Goal: Task Accomplishment & Management: Use online tool/utility

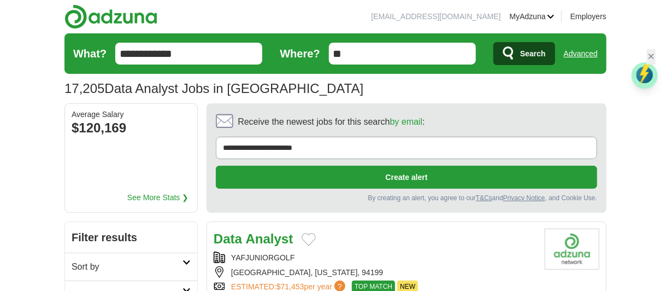
click at [210, 60] on input "**********" at bounding box center [188, 54] width 147 height 22
type input "*"
type input "**********"
click at [493, 42] on button "Search" at bounding box center [524, 53] width 62 height 23
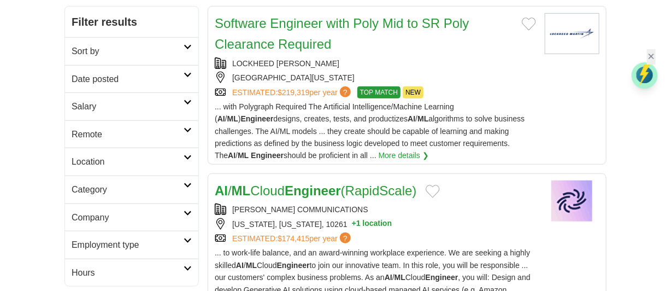
scroll to position [237, 0]
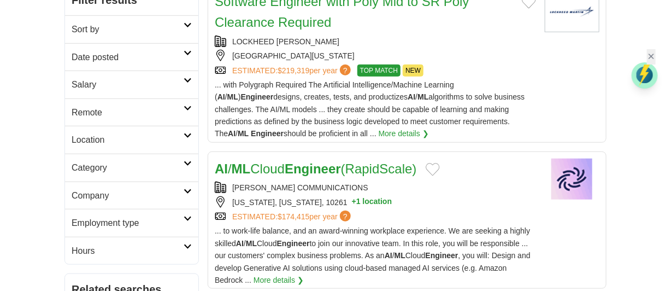
click at [328, 171] on strong "Engineer" at bounding box center [313, 168] width 56 height 15
click at [188, 46] on link "Date posted" at bounding box center [131, 57] width 133 height 28
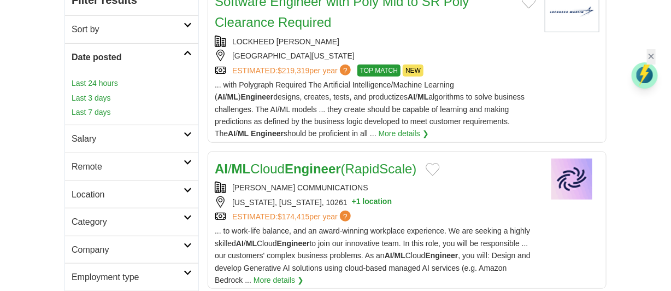
click at [100, 82] on link "Last 24 hours" at bounding box center [132, 83] width 120 height 12
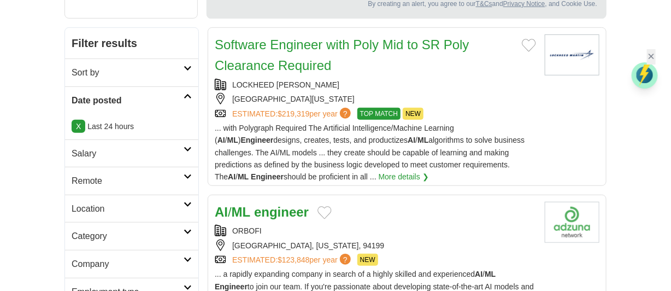
scroll to position [215, 0]
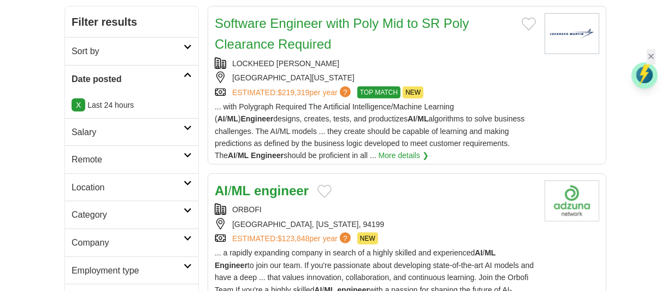
click at [291, 184] on strong "engineer" at bounding box center [281, 190] width 55 height 15
click at [441, 211] on div "ORBOFI" at bounding box center [375, 209] width 321 height 12
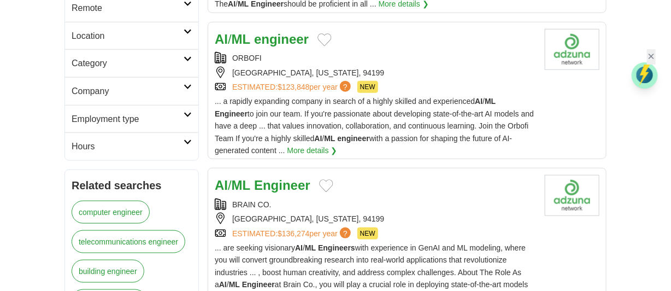
scroll to position [388, 0]
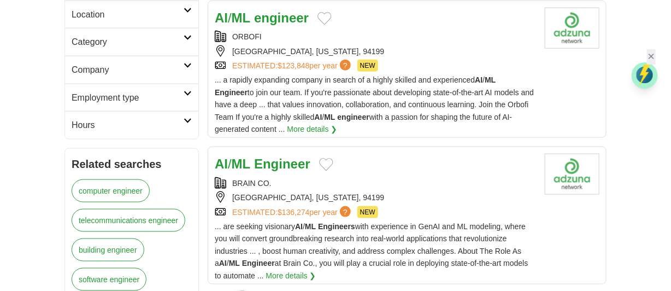
click at [404, 191] on div "[GEOGRAPHIC_DATA], [US_STATE], 94199" at bounding box center [375, 197] width 321 height 12
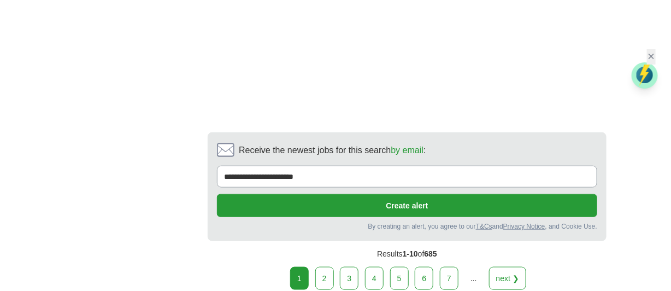
scroll to position [1768, 0]
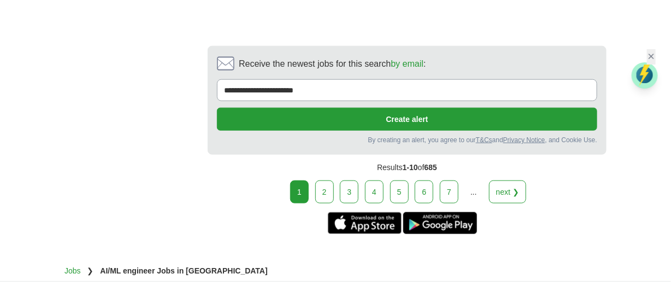
click at [321, 190] on link "2" at bounding box center [324, 191] width 19 height 23
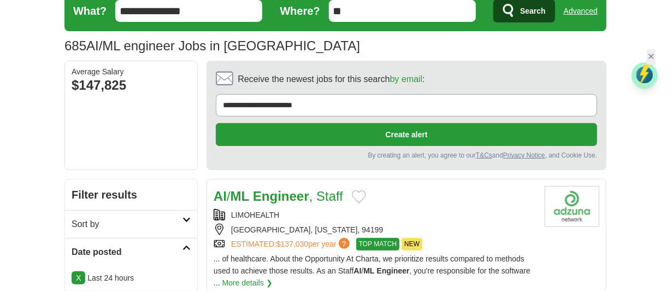
click at [321, 190] on link "AI / ML Engineer , Staff" at bounding box center [278, 195] width 129 height 15
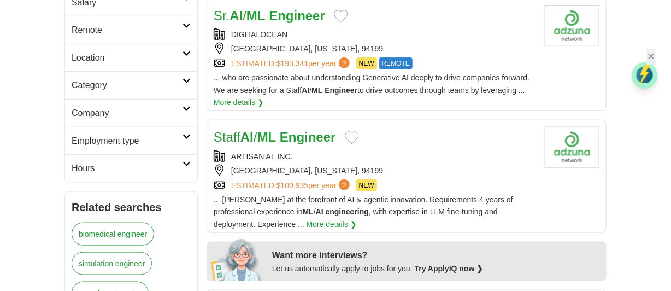
scroll to position [367, 0]
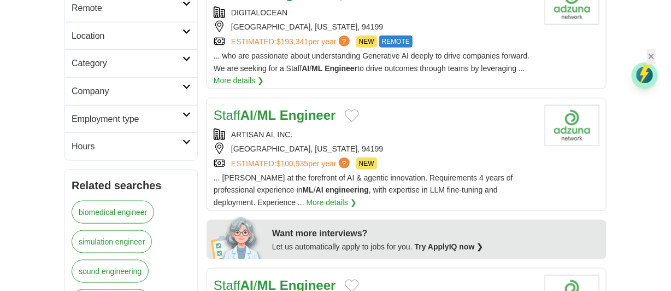
click at [486, 119] on div "Staff AI / ML Engineer" at bounding box center [375, 115] width 322 height 21
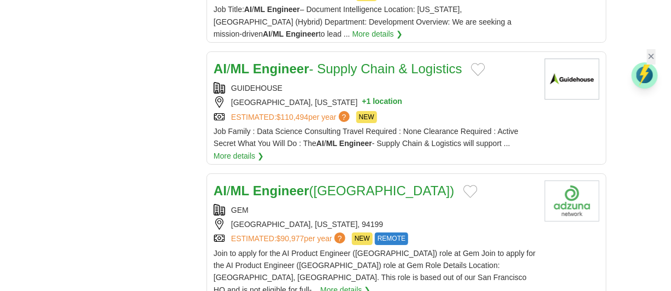
scroll to position [1272, 0]
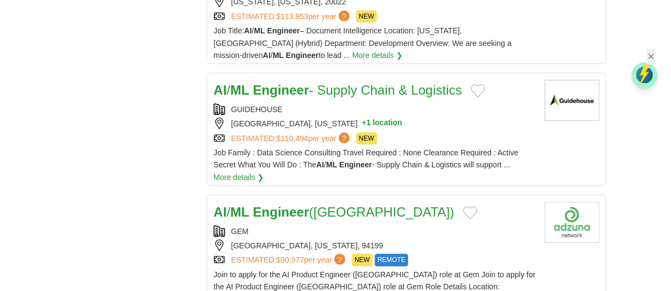
click at [392, 103] on div "GUIDEHOUSE" at bounding box center [375, 109] width 322 height 12
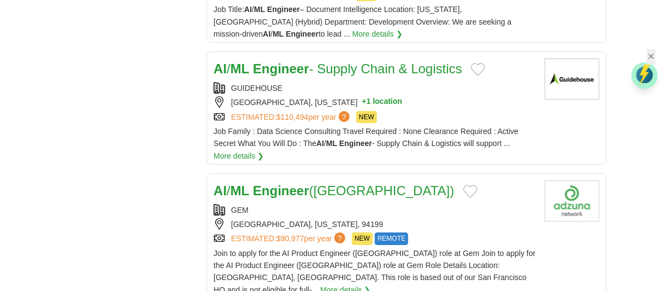
click at [364, 173] on article "AI / ML Engineer (San Francisco) GEM SAN FRANCISCO, CALIFORNIA, 94199 ESTIMATED…" at bounding box center [407, 235] width 400 height 125
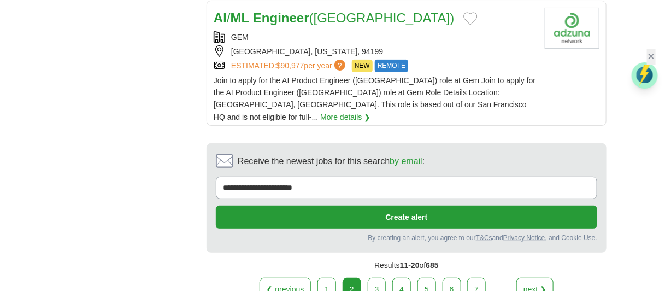
scroll to position [1531, 0]
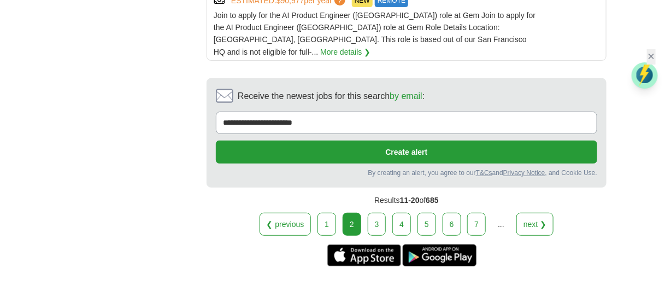
click at [378, 213] on link "3" at bounding box center [377, 224] width 19 height 23
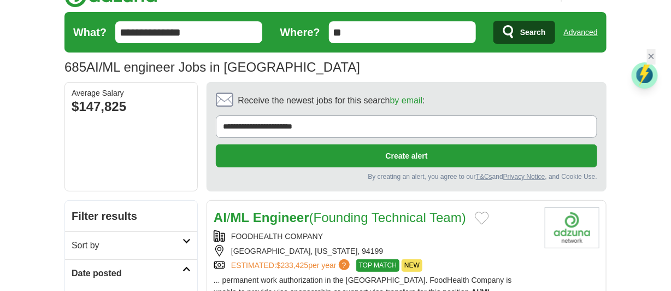
scroll to position [172, 0]
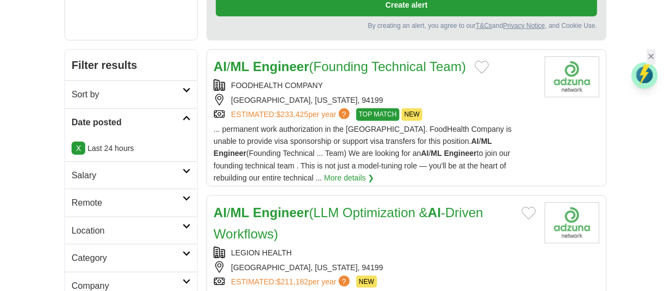
click at [338, 68] on link "AI / ML Engineer (Founding Technical Team)" at bounding box center [340, 66] width 252 height 15
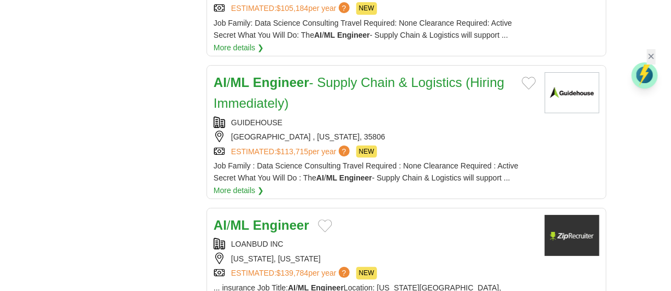
scroll to position [1359, 0]
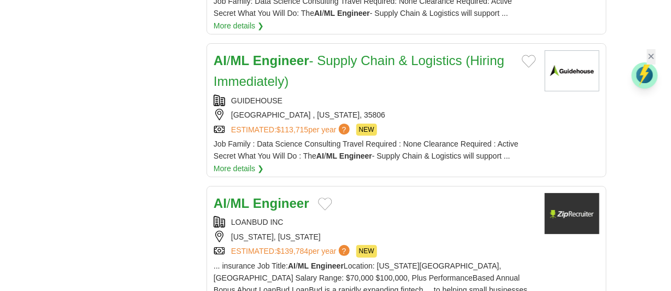
click at [280, 196] on strong "Engineer" at bounding box center [281, 203] width 56 height 15
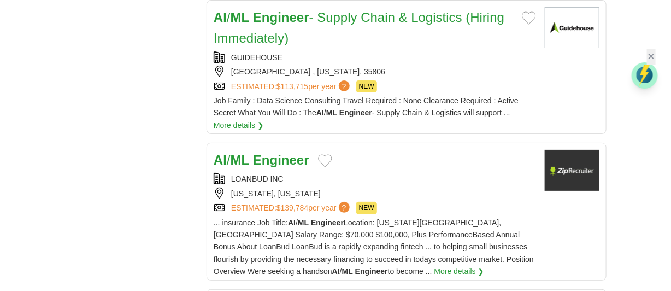
scroll to position [1423, 0]
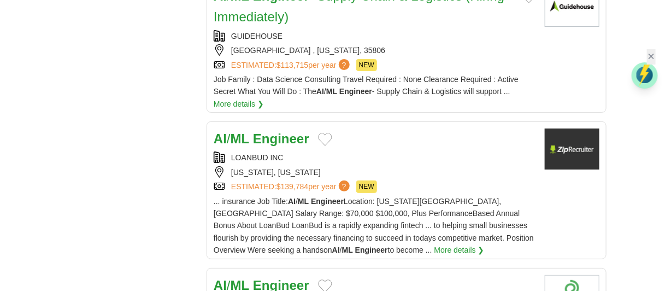
click at [430, 275] on div "AI / ML Engineer" at bounding box center [375, 285] width 322 height 21
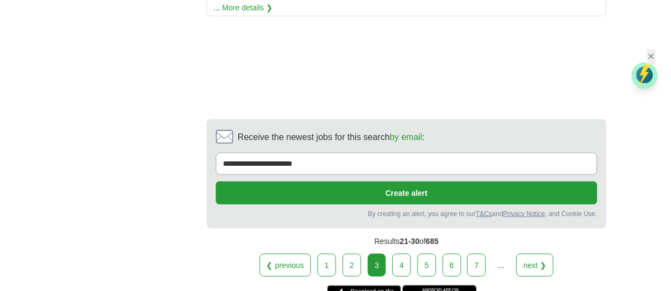
scroll to position [1833, 0]
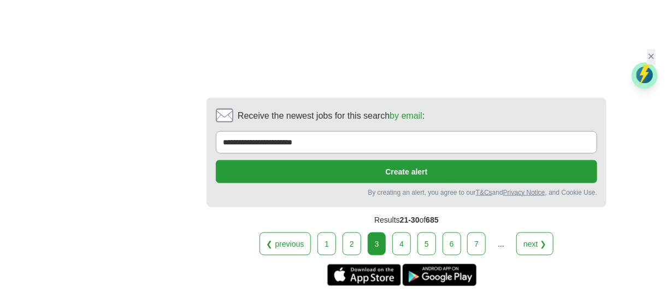
click at [400, 232] on link "4" at bounding box center [401, 243] width 19 height 23
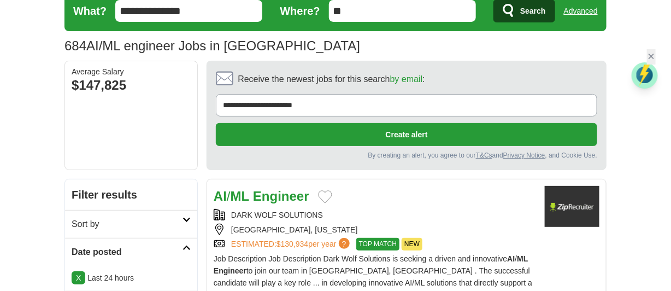
scroll to position [64, 0]
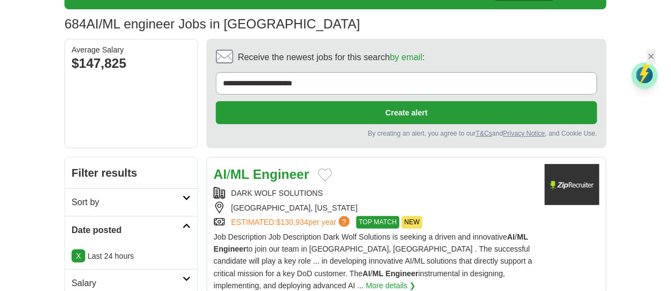
click at [406, 192] on div "DARK WOLF SOLUTIONS" at bounding box center [375, 193] width 322 height 12
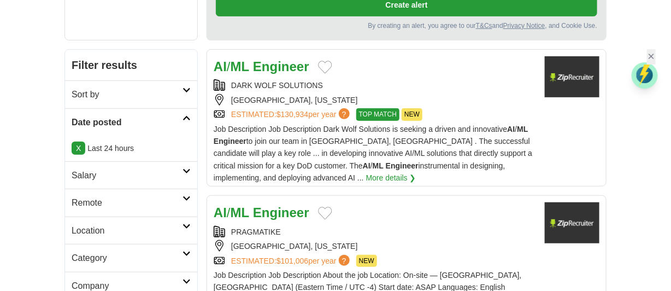
scroll to position [194, 0]
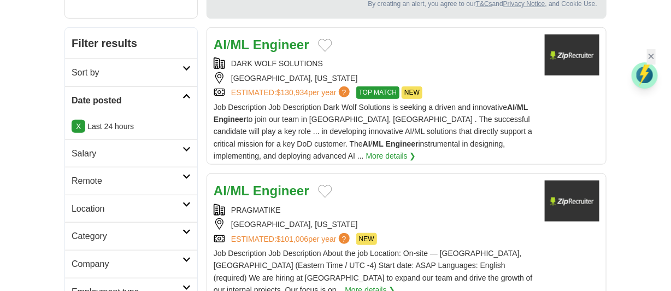
click at [398, 208] on div "PRAGMATIKE" at bounding box center [375, 210] width 322 height 12
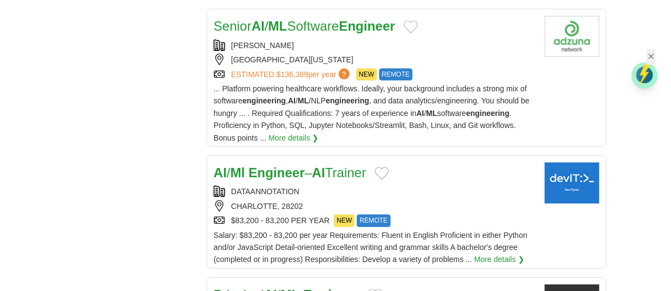
scroll to position [1251, 0]
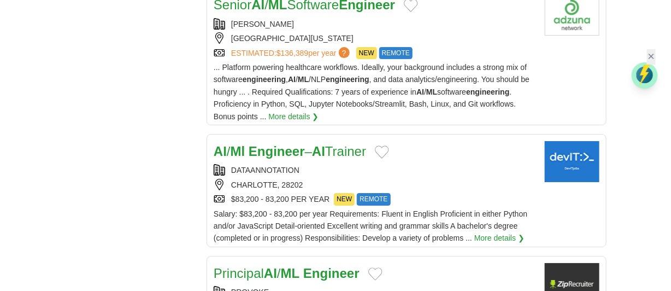
click at [483, 181] on div "DATAANNOTATION CHARLOTTE, 28202 $83,200 - 83,200 PER YEAR NEW REMOTE" at bounding box center [375, 184] width 322 height 41
click at [339, 144] on link "AI / Ml Engineer – AI Trainer" at bounding box center [290, 151] width 152 height 15
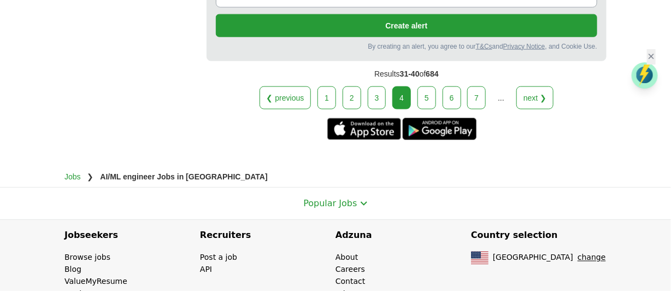
scroll to position [1907, 0]
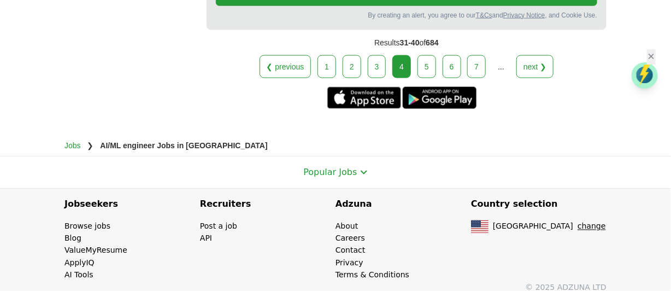
click at [429, 55] on link "5" at bounding box center [426, 66] width 19 height 23
